Goal: Find specific page/section: Find specific page/section

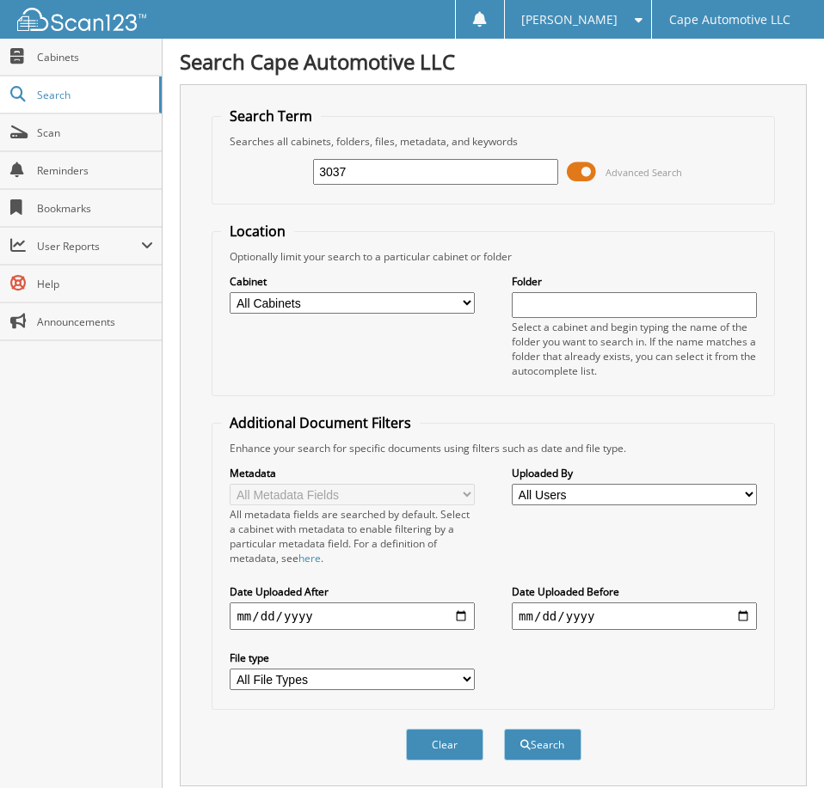
click at [395, 178] on input "3037" at bounding box center [435, 172] width 244 height 26
type input "06817"
click at [504, 729] on button "Search" at bounding box center [542, 745] width 77 height 32
click at [577, 176] on span at bounding box center [581, 172] width 29 height 26
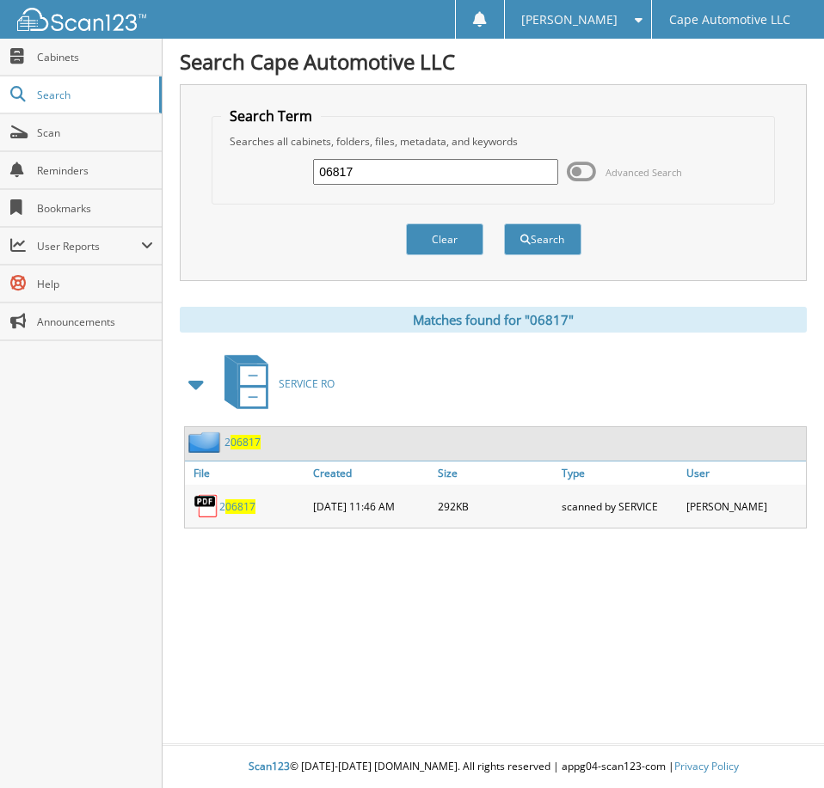
click at [383, 178] on input "06817" at bounding box center [435, 172] width 244 height 26
type input "06796"
click at [504, 224] on button "Search" at bounding box center [542, 240] width 77 height 32
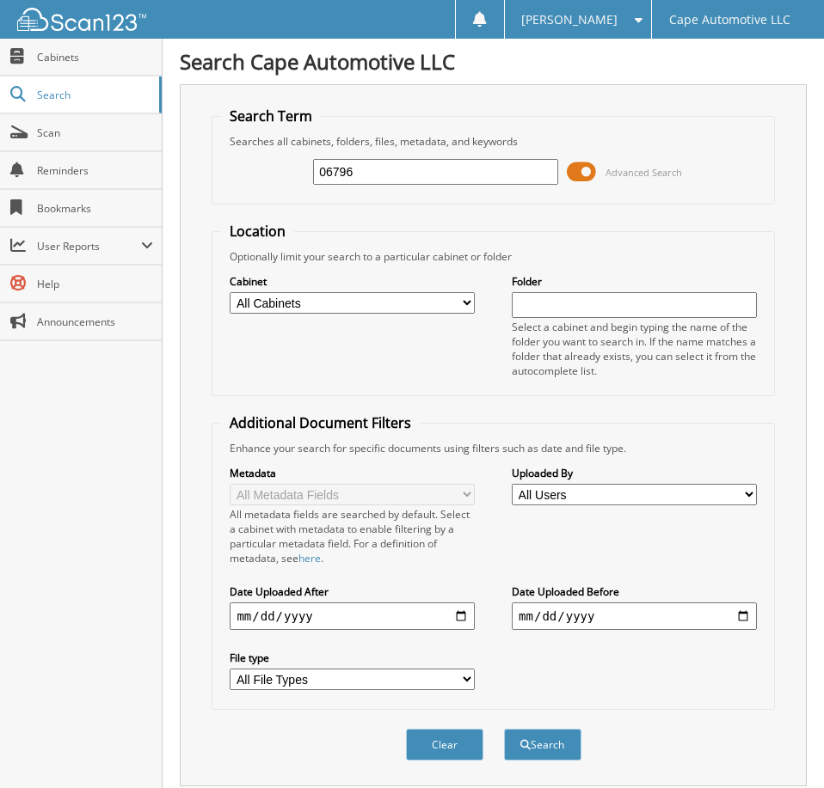
click at [587, 181] on span at bounding box center [581, 172] width 29 height 26
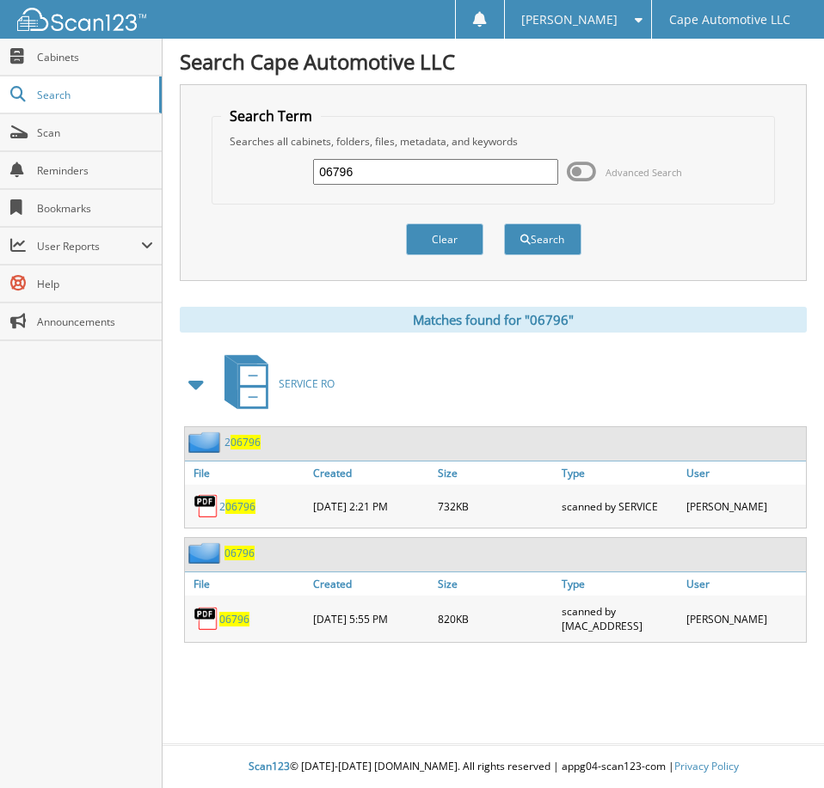
click at [234, 627] on span "06796" at bounding box center [234, 619] width 30 height 15
click at [400, 180] on input "06796" at bounding box center [435, 172] width 244 height 26
click at [400, 185] on input "06796" at bounding box center [435, 172] width 244 height 26
type input "06706"
click at [504, 224] on button "Search" at bounding box center [542, 240] width 77 height 32
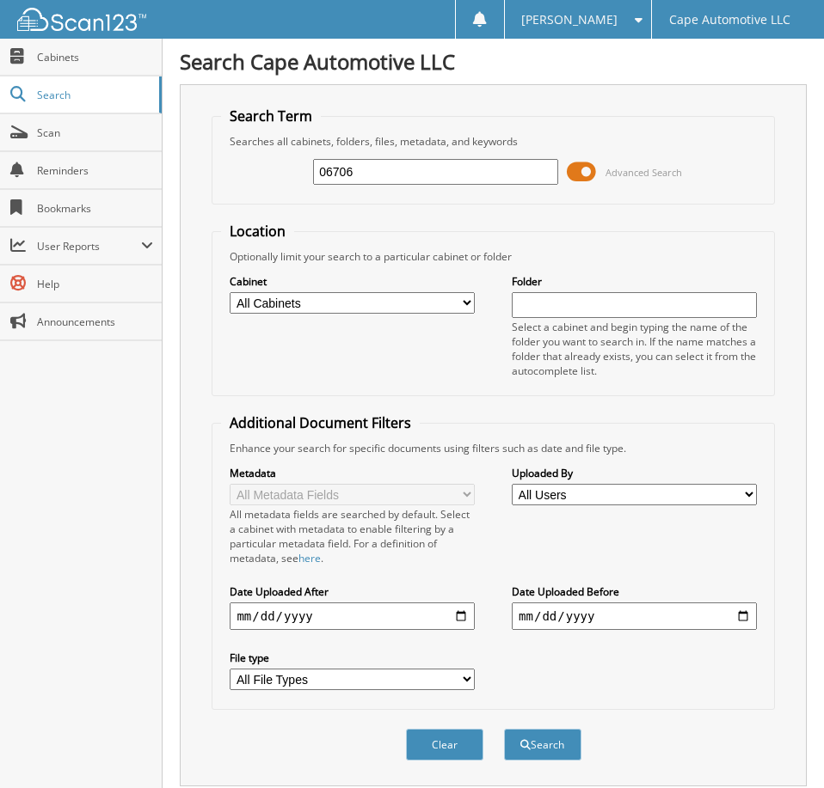
click at [584, 181] on span at bounding box center [581, 172] width 29 height 26
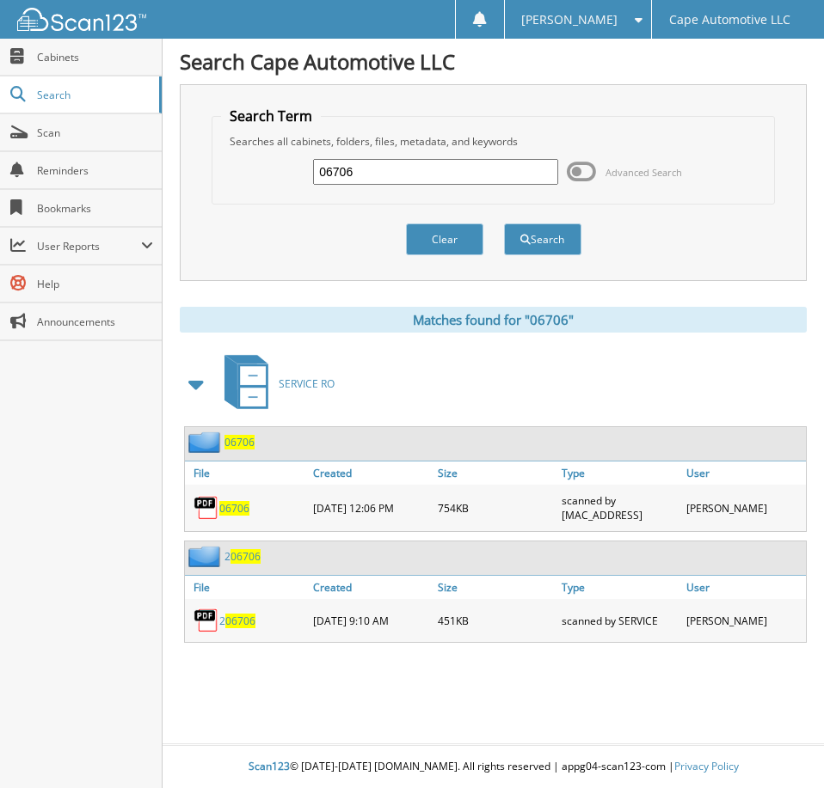
click at [237, 514] on span "06706" at bounding box center [234, 508] width 30 height 15
click at [385, 178] on input "06706" at bounding box center [435, 172] width 244 height 26
type input "06637"
click at [504, 224] on button "Search" at bounding box center [542, 240] width 77 height 32
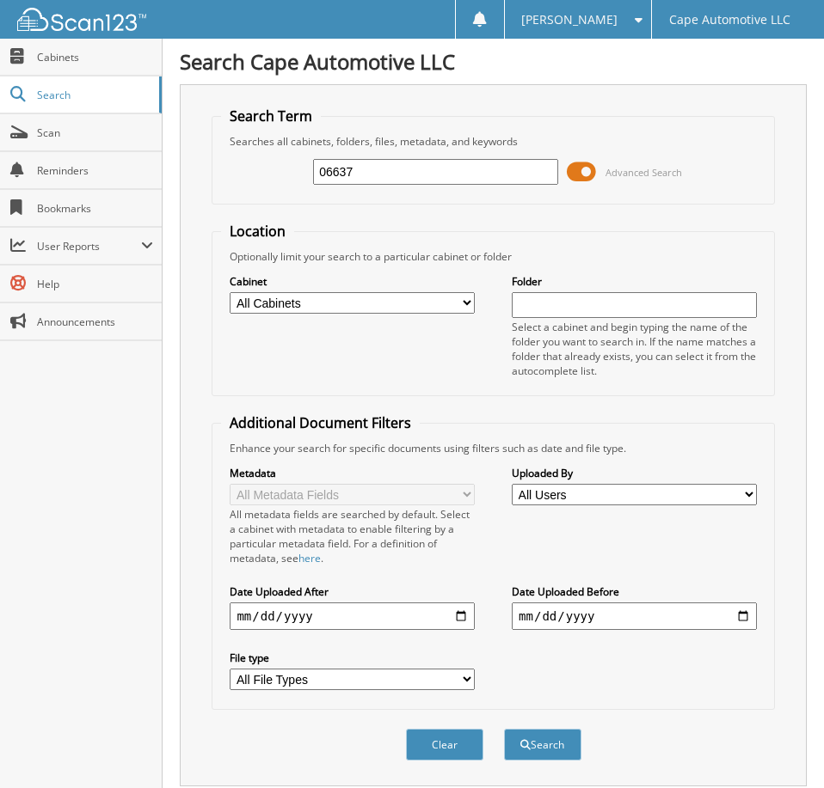
click at [579, 182] on span at bounding box center [581, 172] width 29 height 26
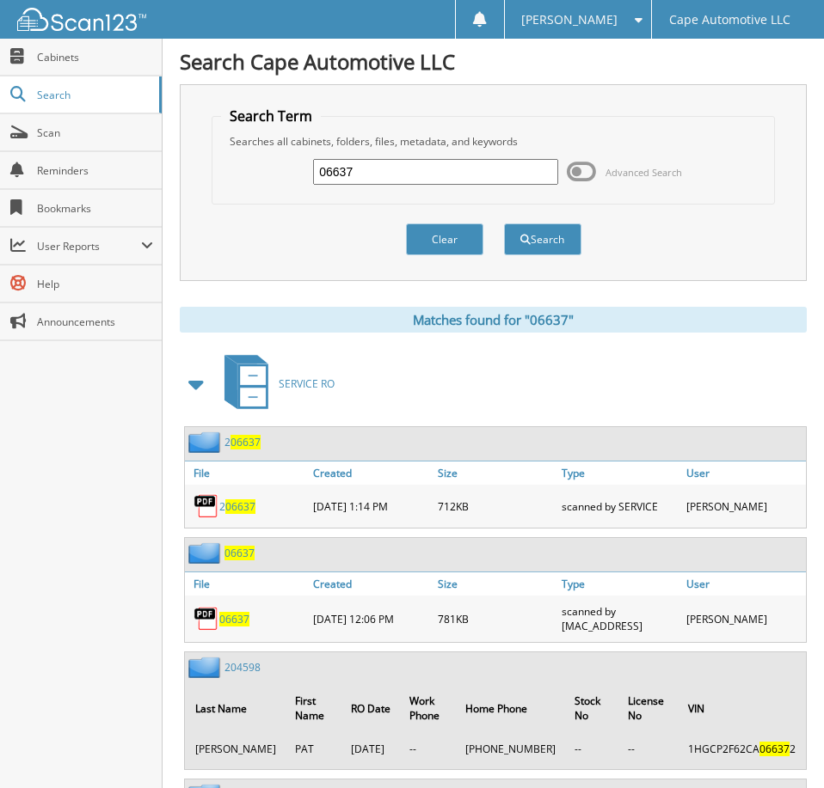
click at [236, 627] on span "06637" at bounding box center [234, 619] width 30 height 15
click at [365, 179] on input "06637" at bounding box center [435, 172] width 244 height 26
click at [365, 178] on input "06637" at bounding box center [435, 172] width 244 height 26
type input "06608"
click at [504, 224] on button "Search" at bounding box center [542, 240] width 77 height 32
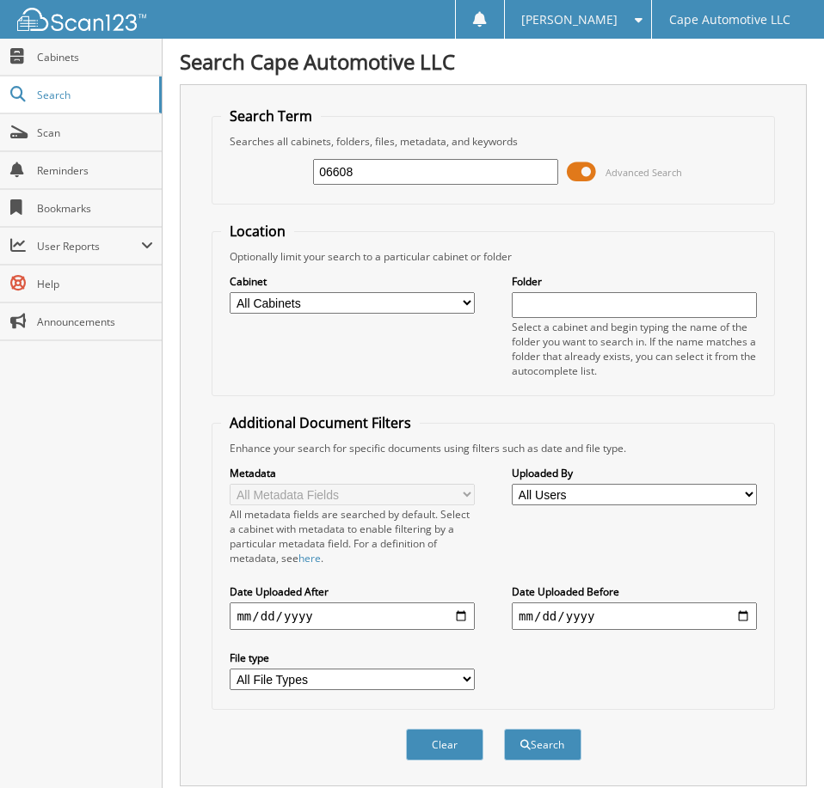
click at [591, 180] on span at bounding box center [581, 172] width 29 height 26
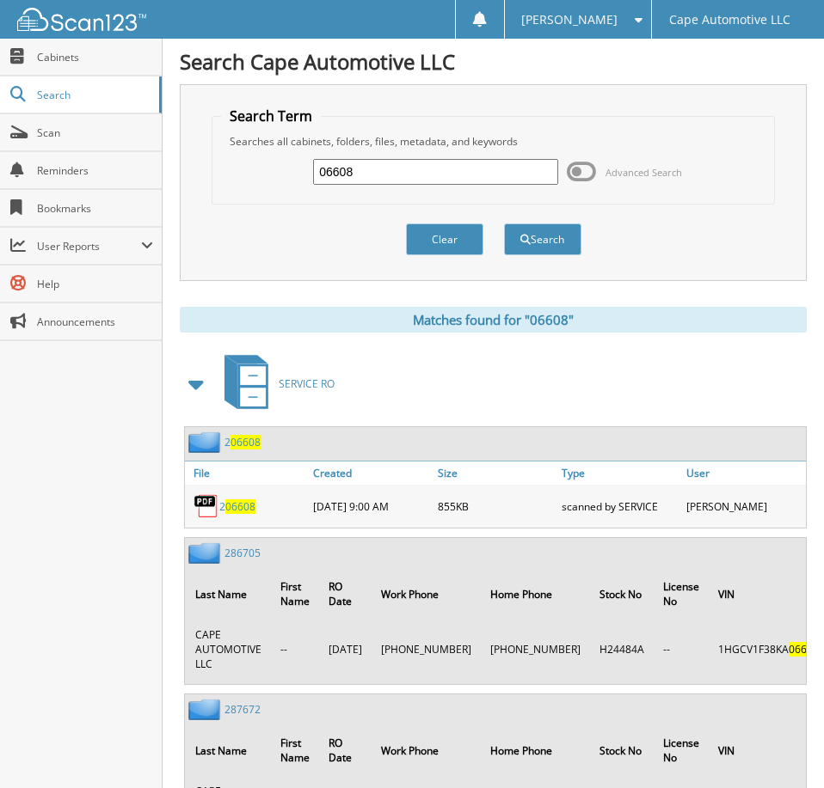
click at [399, 175] on input "06608" at bounding box center [435, 172] width 244 height 26
type input "06498"
click at [504, 224] on button "Search" at bounding box center [542, 240] width 77 height 32
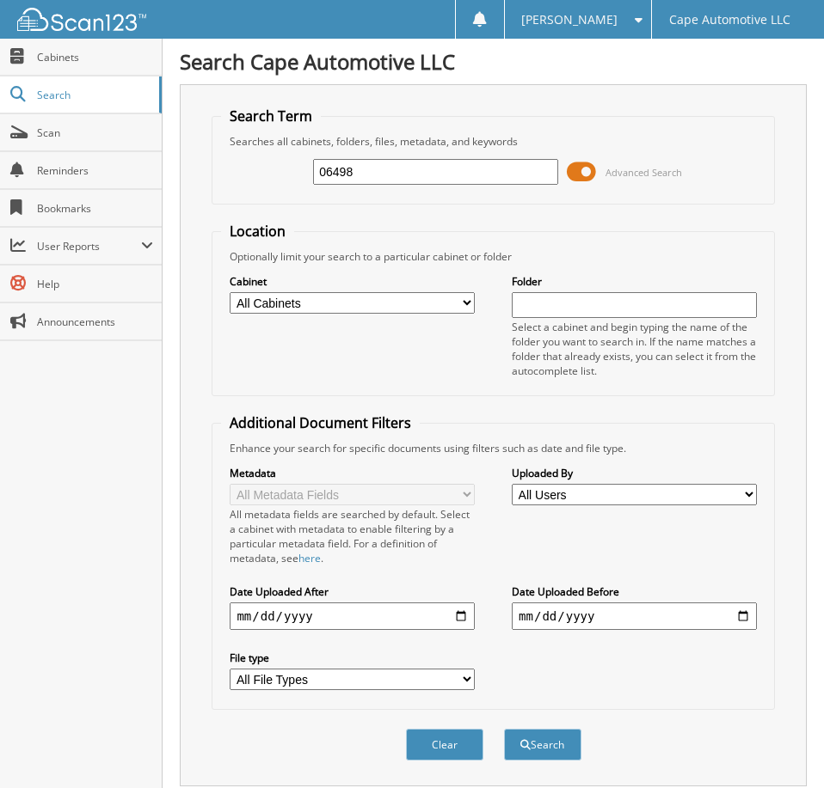
click at [574, 181] on span at bounding box center [581, 172] width 29 height 26
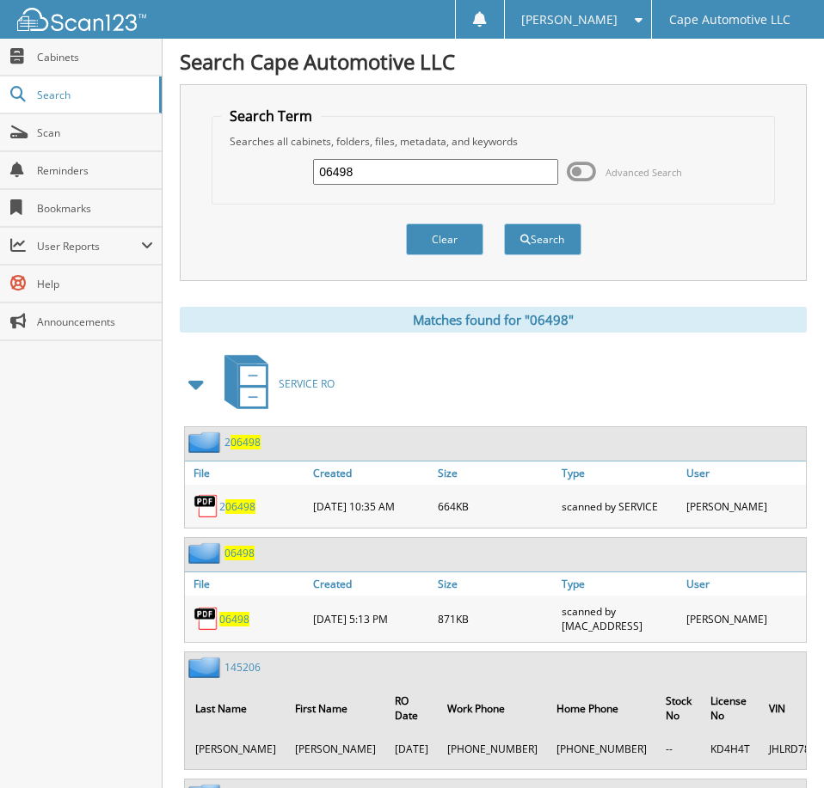
click at [240, 627] on span "06498" at bounding box center [234, 619] width 30 height 15
click at [371, 181] on input "06498" at bounding box center [435, 172] width 244 height 26
type input "06171"
click at [504, 224] on button "Search" at bounding box center [542, 240] width 77 height 32
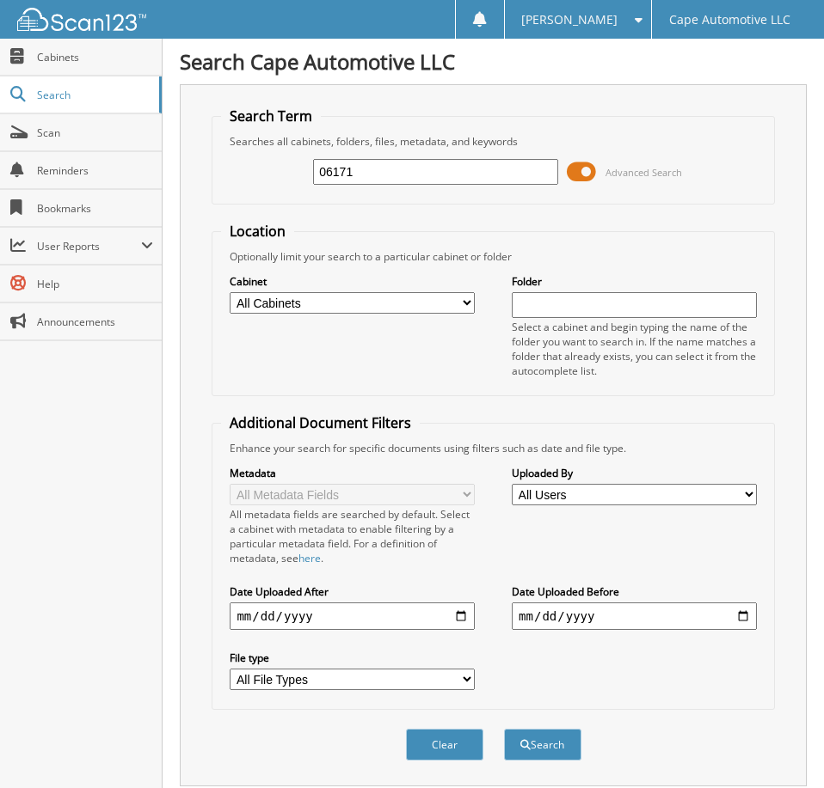
click at [578, 176] on span at bounding box center [581, 172] width 29 height 26
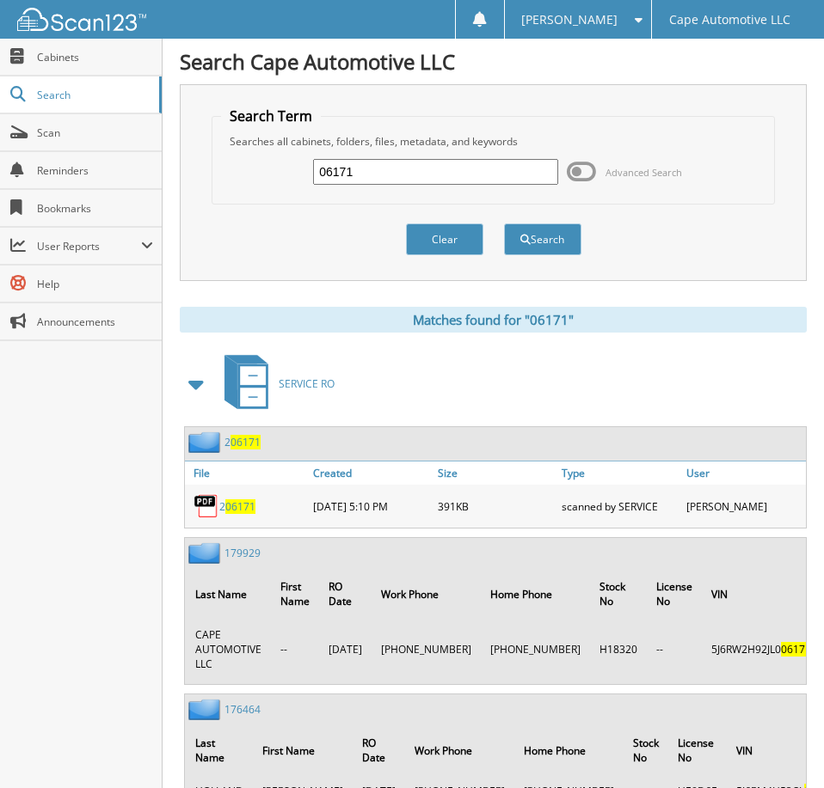
click at [396, 179] on input "06171" at bounding box center [435, 172] width 244 height 26
click at [396, 178] on input "06171" at bounding box center [435, 172] width 244 height 26
type input "05879"
click at [504, 224] on button "Search" at bounding box center [542, 240] width 77 height 32
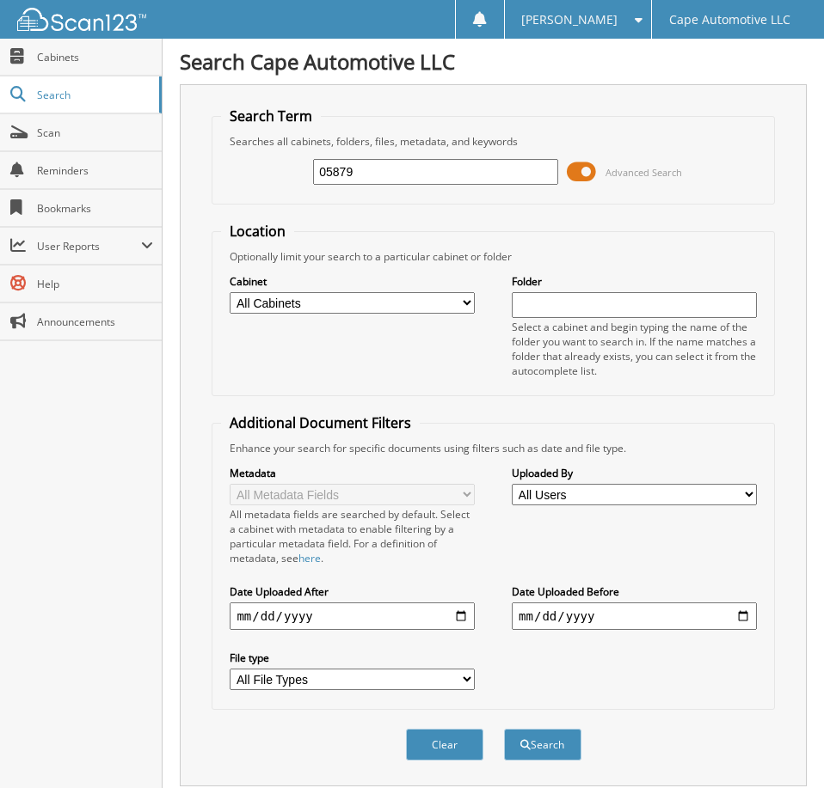
click at [592, 179] on span at bounding box center [581, 172] width 29 height 26
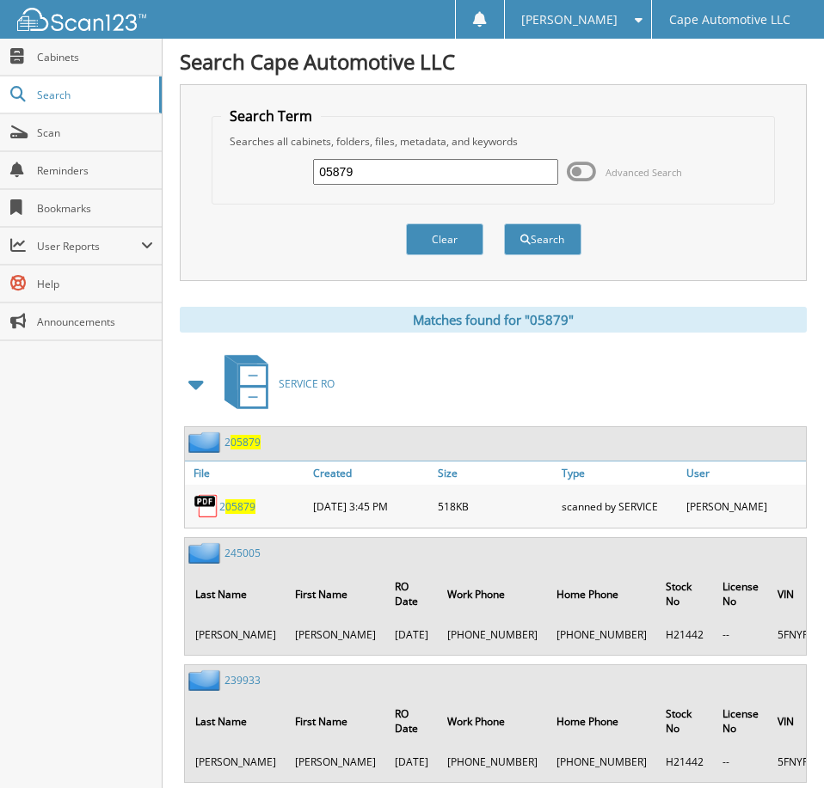
click at [378, 182] on input "05879" at bounding box center [435, 172] width 244 height 26
type input "05284"
click at [504, 224] on button "Search" at bounding box center [542, 240] width 77 height 32
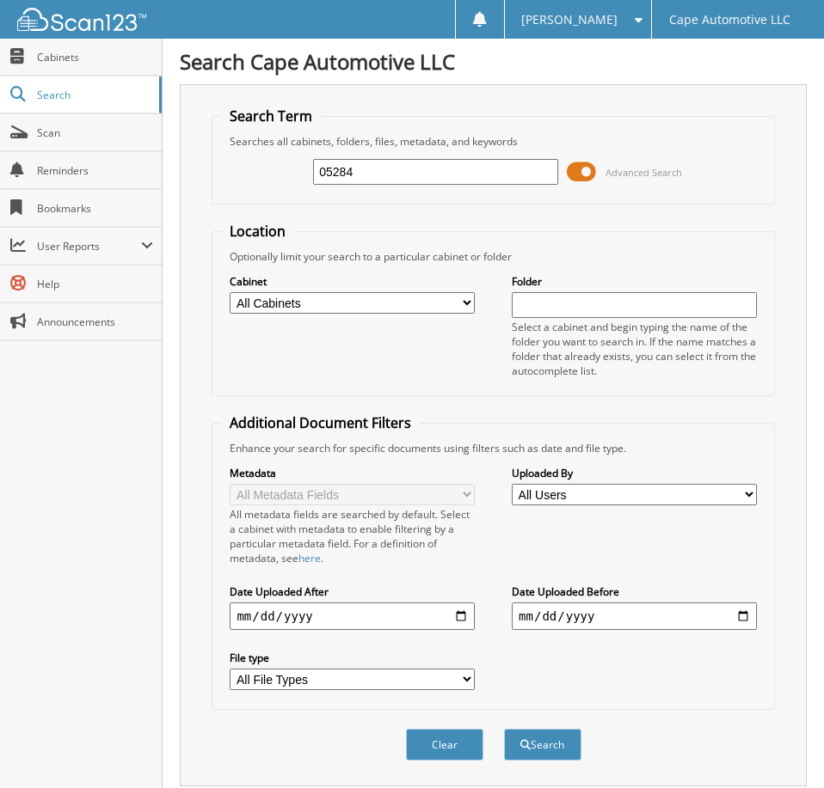
click at [578, 181] on span at bounding box center [581, 172] width 29 height 26
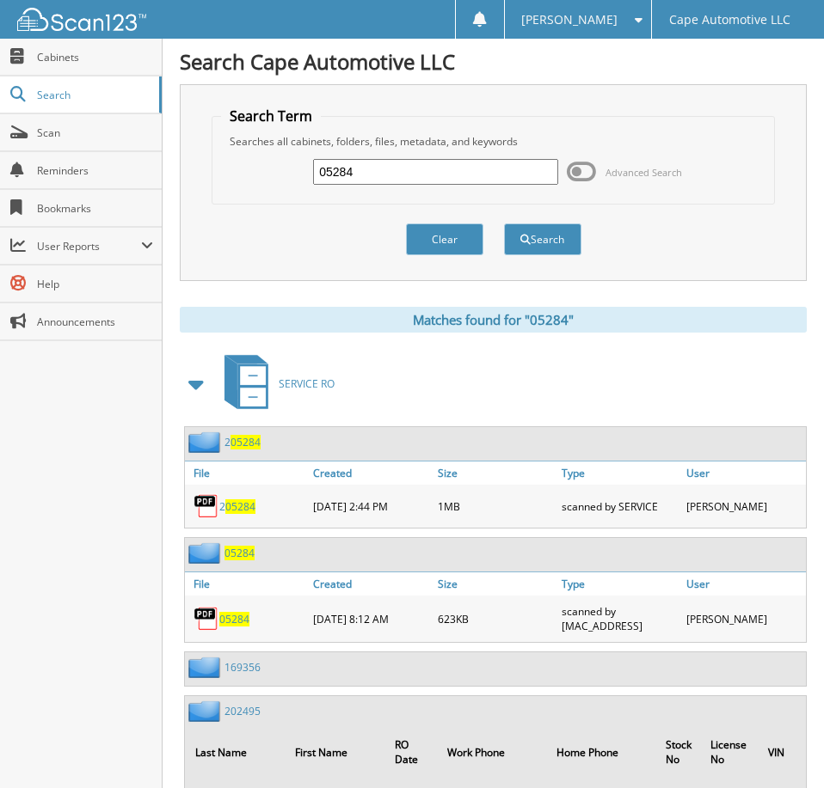
click at [237, 627] on span "05284" at bounding box center [234, 619] width 30 height 15
click at [366, 181] on input "05284" at bounding box center [435, 172] width 244 height 26
type input "03349"
click at [504, 224] on button "Search" at bounding box center [542, 240] width 77 height 32
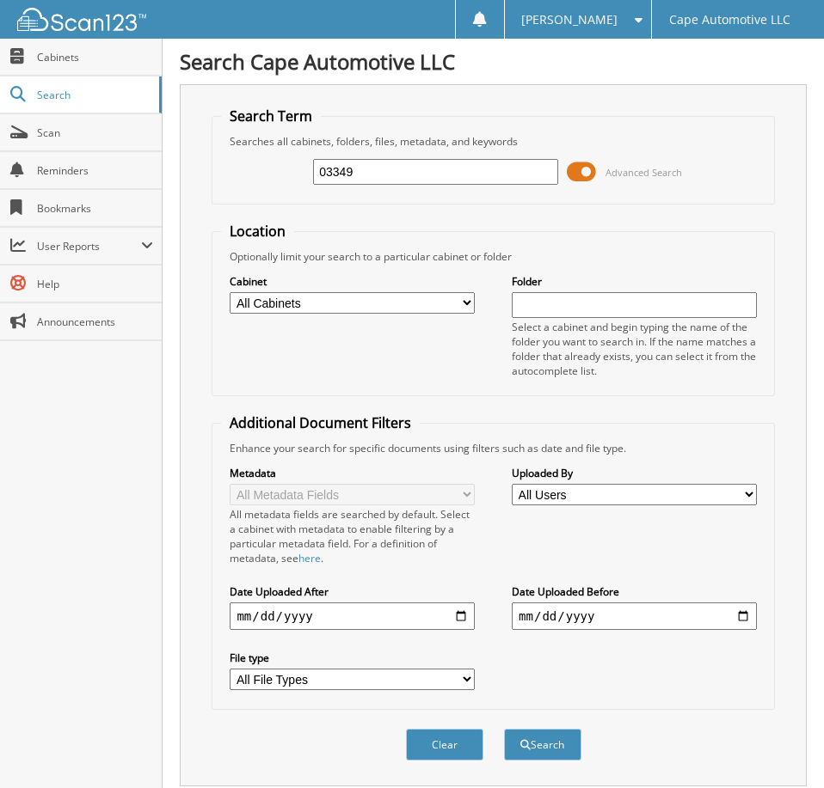
click at [581, 179] on span at bounding box center [581, 172] width 29 height 26
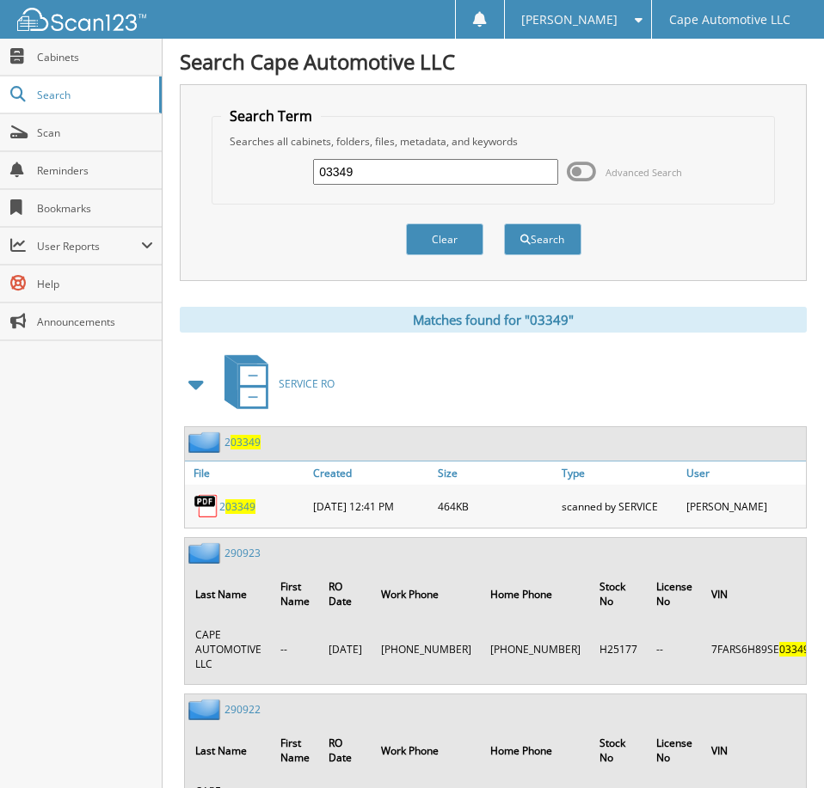
click at [596, 10] on div "[PERSON_NAME]" at bounding box center [577, 19] width 129 height 39
click at [609, 87] on link "Logout" at bounding box center [578, 84] width 146 height 30
